Goal: Transaction & Acquisition: Book appointment/travel/reservation

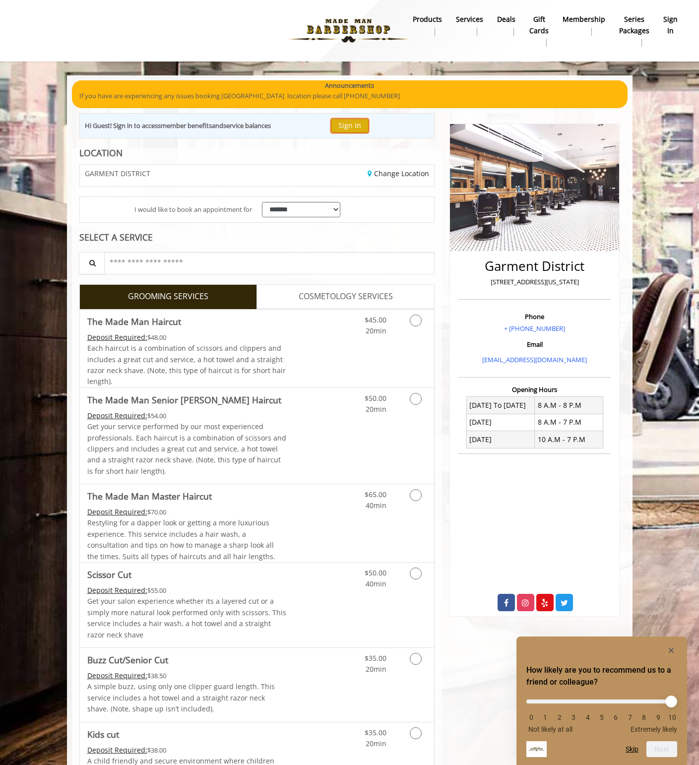
click at [348, 127] on button "Sign In" at bounding box center [350, 126] width 38 height 14
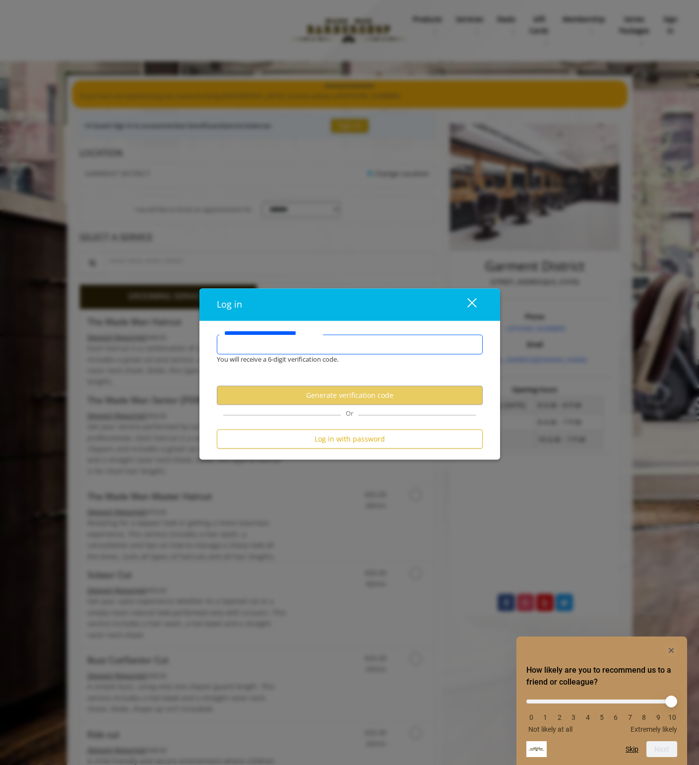
click at [308, 348] on input "**********" at bounding box center [350, 345] width 266 height 20
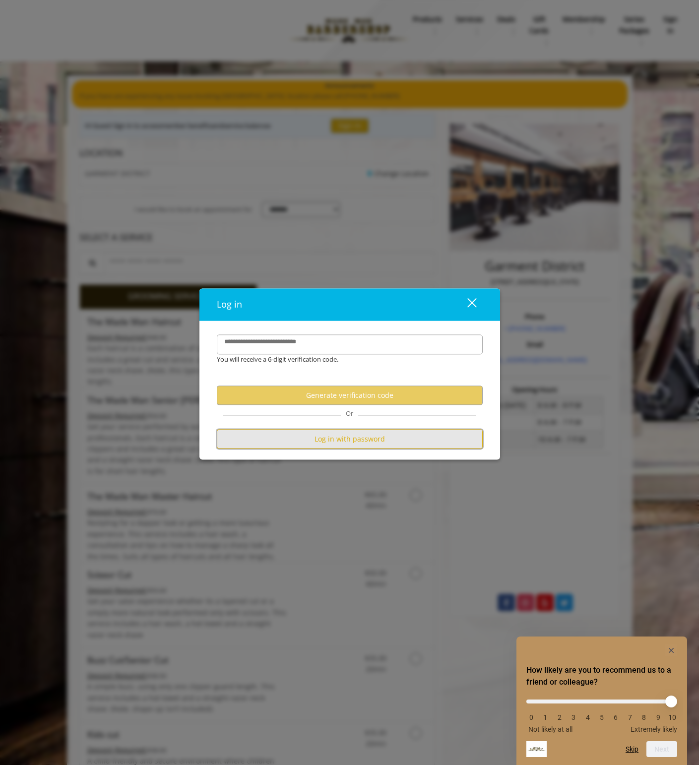
click at [362, 441] on button "Log in with password" at bounding box center [350, 439] width 266 height 19
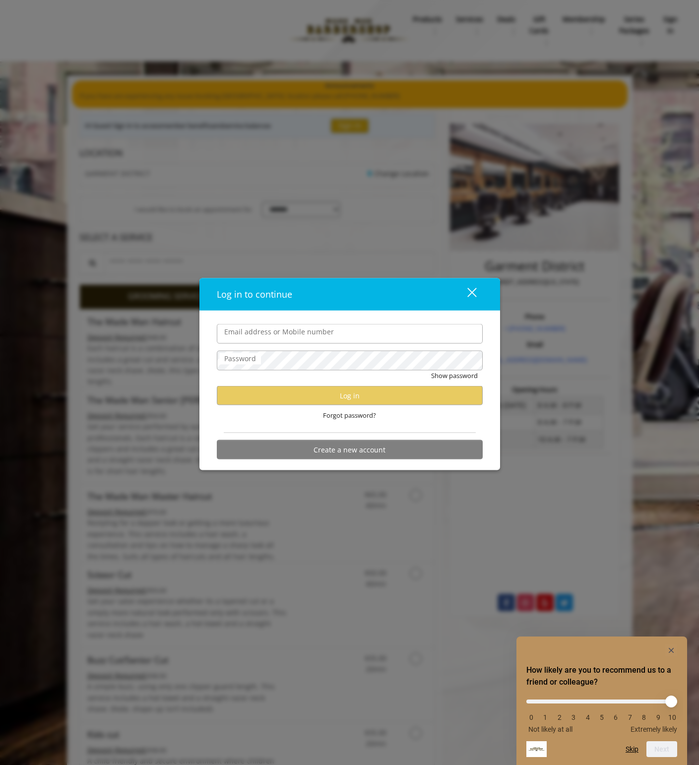
type input "**********"
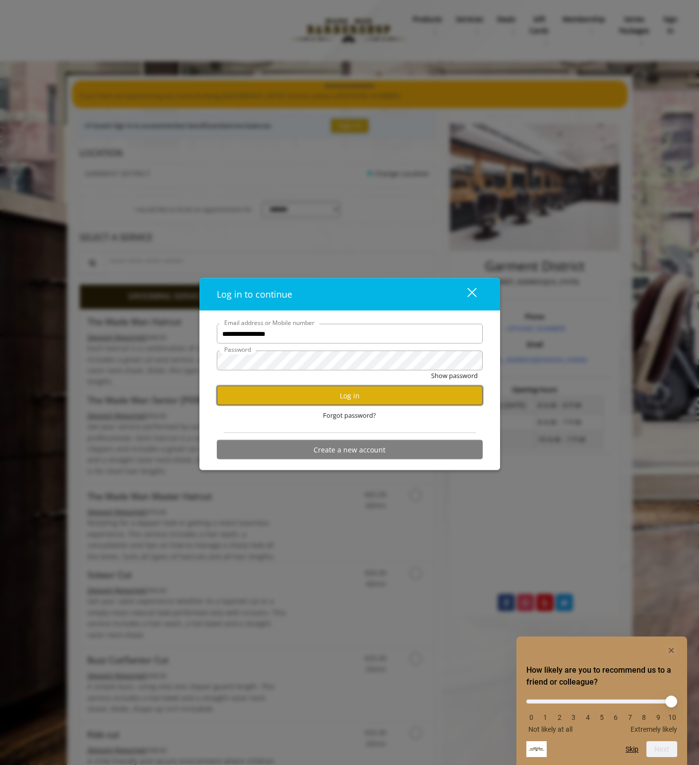
click at [301, 391] on button "Log in" at bounding box center [350, 395] width 266 height 19
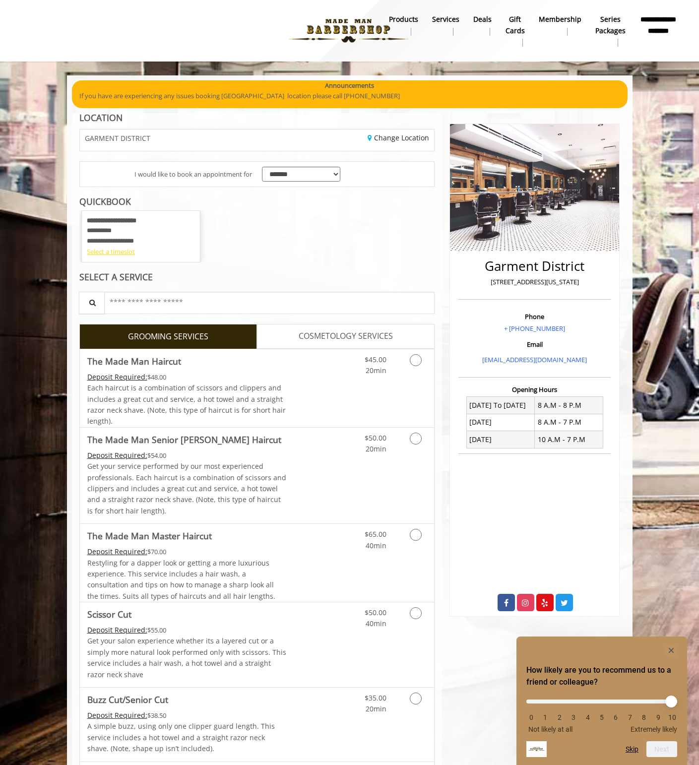
click at [130, 252] on div "Select a timeslot" at bounding box center [141, 252] width 108 height 10
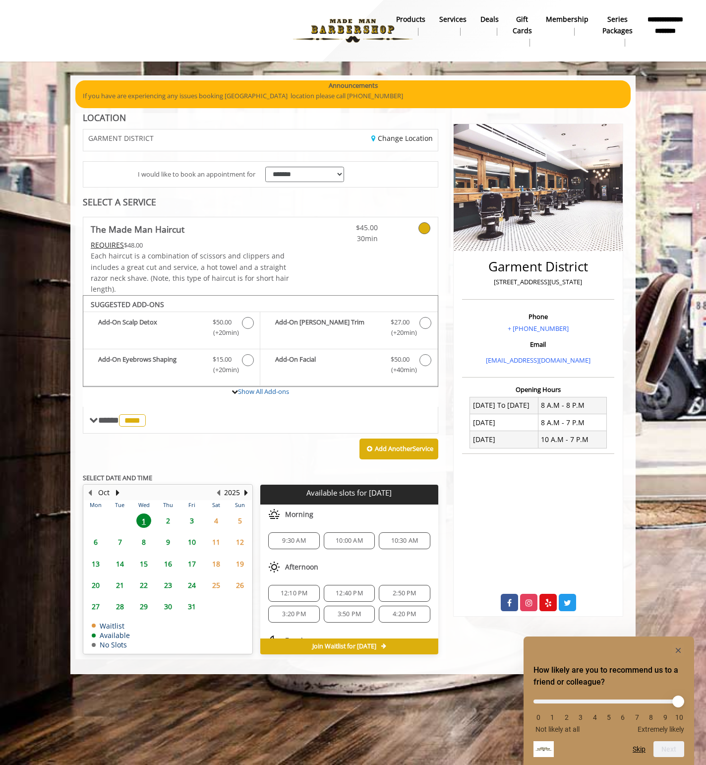
click at [294, 592] on span "12:10 PM" at bounding box center [294, 593] width 27 height 8
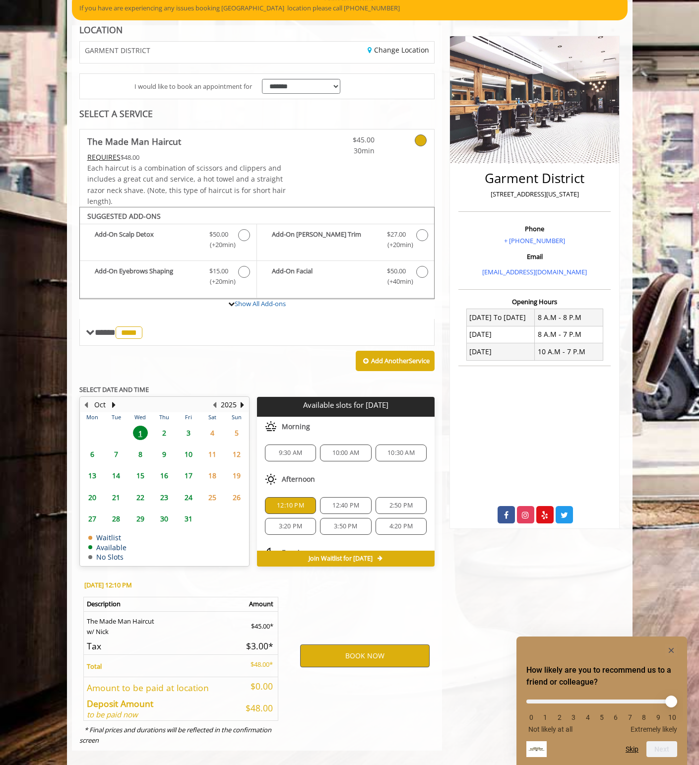
scroll to position [98, 0]
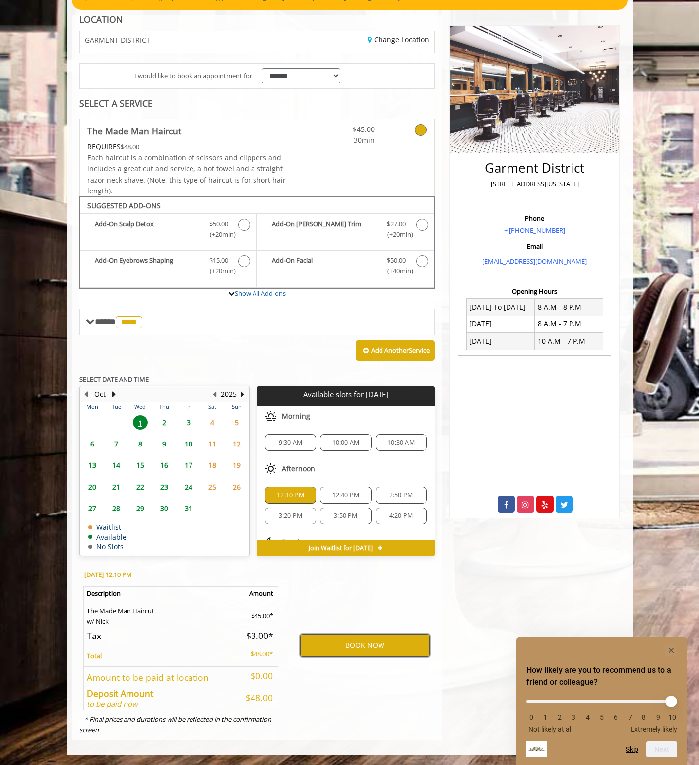
click at [359, 644] on button "BOOK NOW" at bounding box center [364, 645] width 129 height 23
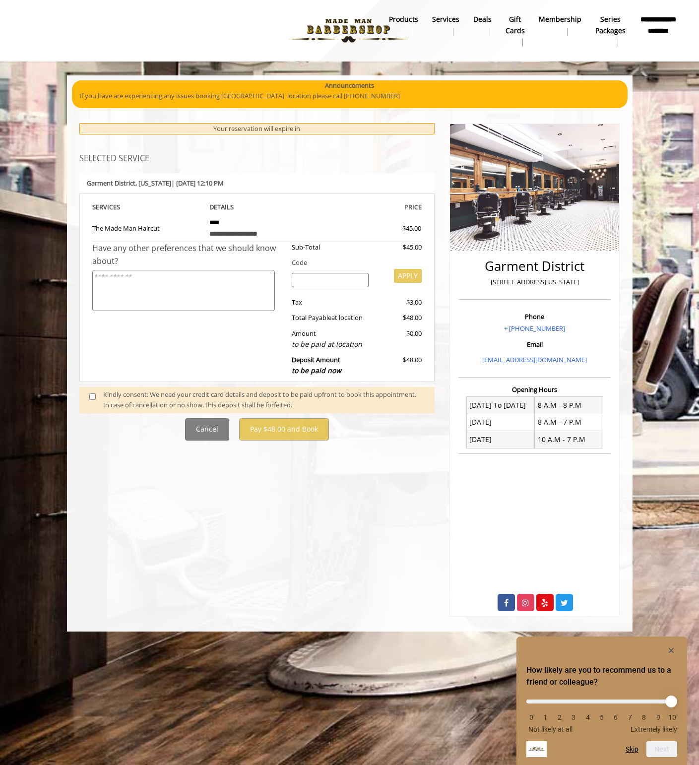
scroll to position [0, 0]
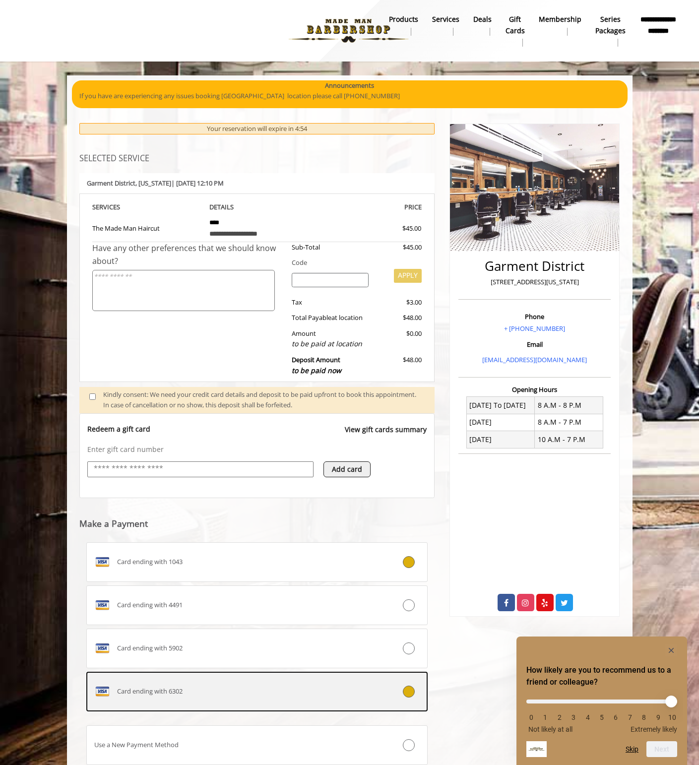
click at [218, 687] on div "Card ending with 6302" at bounding box center [229, 692] width 284 height 16
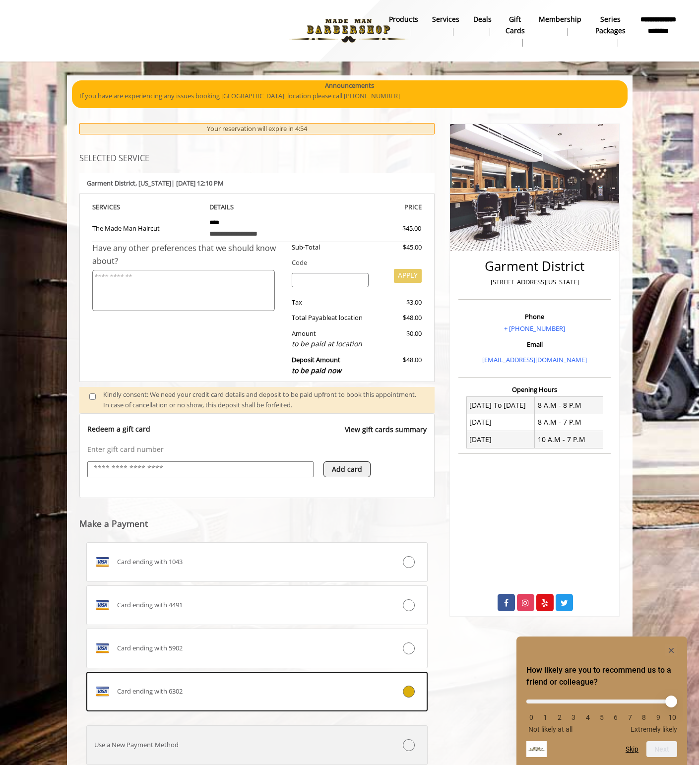
scroll to position [72, 0]
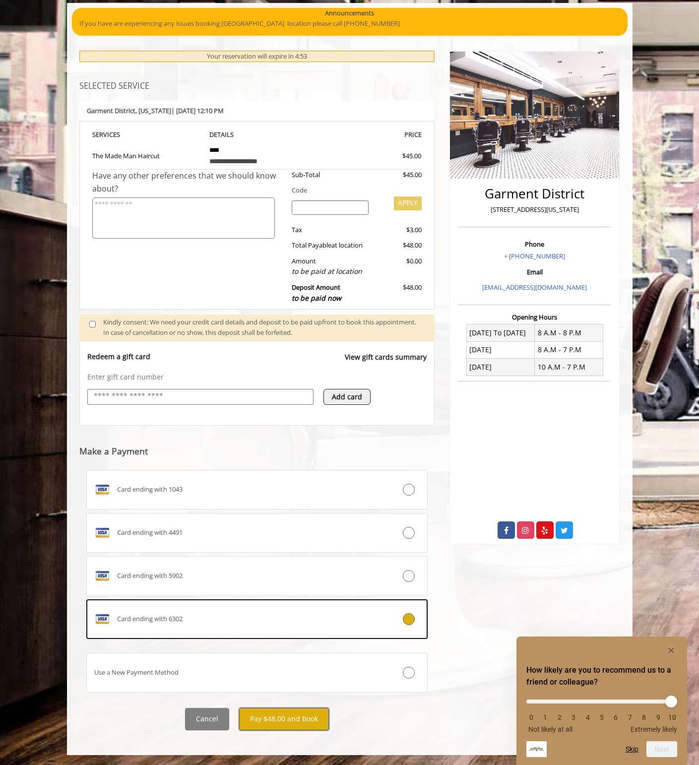
click at [283, 722] on button "Pay $48.00 and Book" at bounding box center [284, 719] width 90 height 22
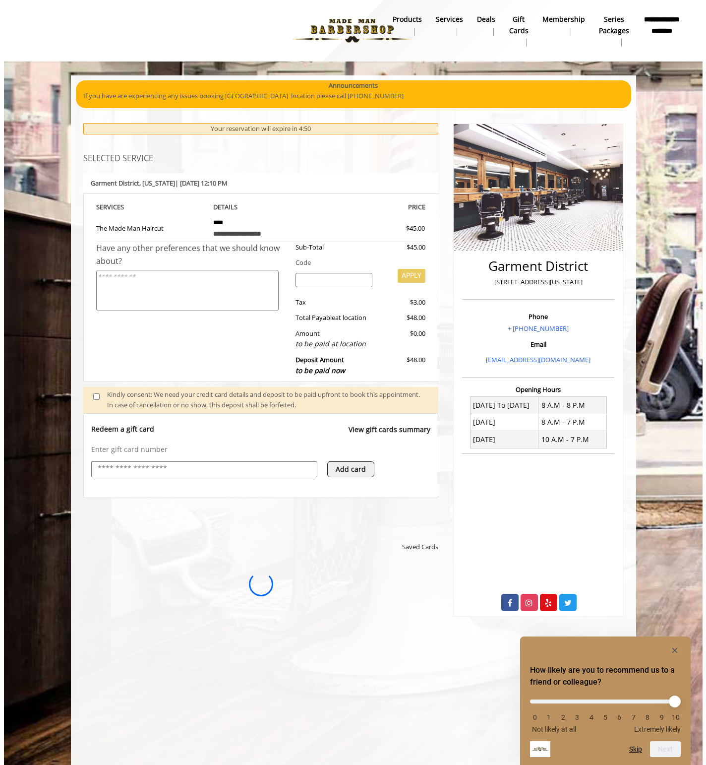
scroll to position [0, 0]
